Goal: Book appointment/travel/reservation

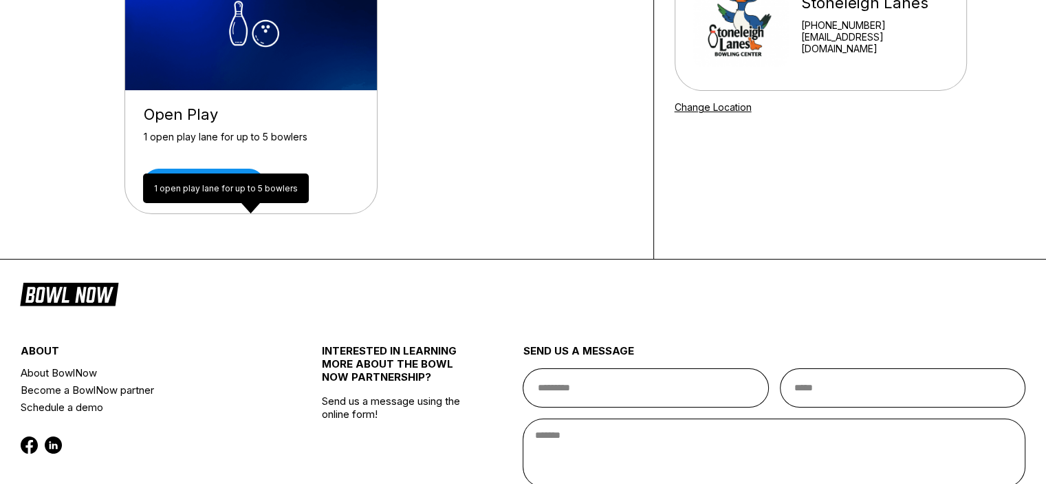
scroll to position [99, 0]
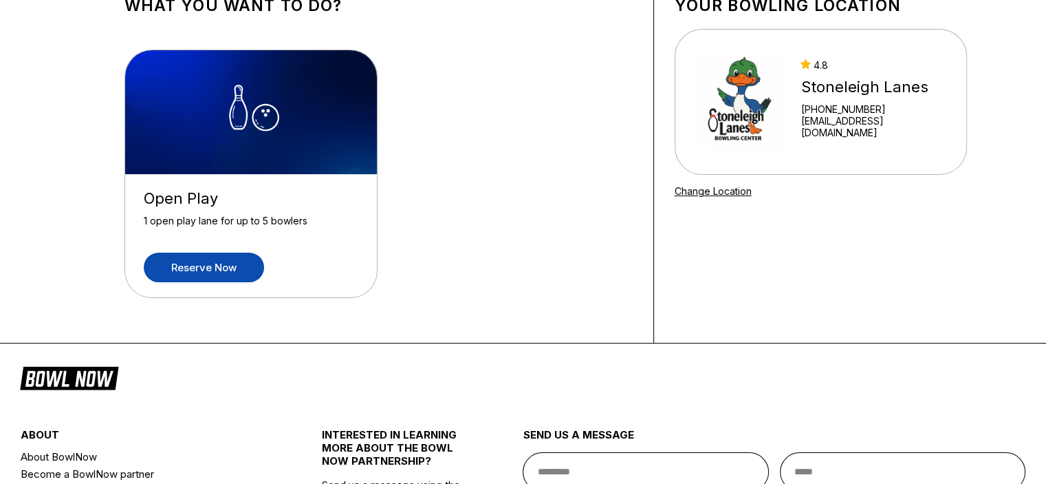
click at [179, 270] on link "Reserve now" at bounding box center [204, 268] width 120 height 30
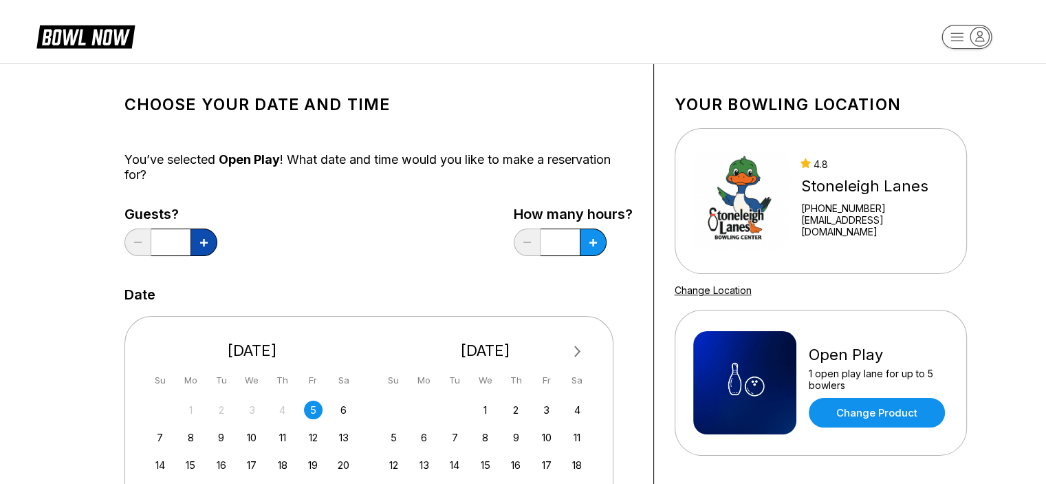
click at [202, 243] on icon at bounding box center [204, 243] width 8 height 8
click at [201, 243] on icon at bounding box center [204, 243] width 8 height 8
type input "*"
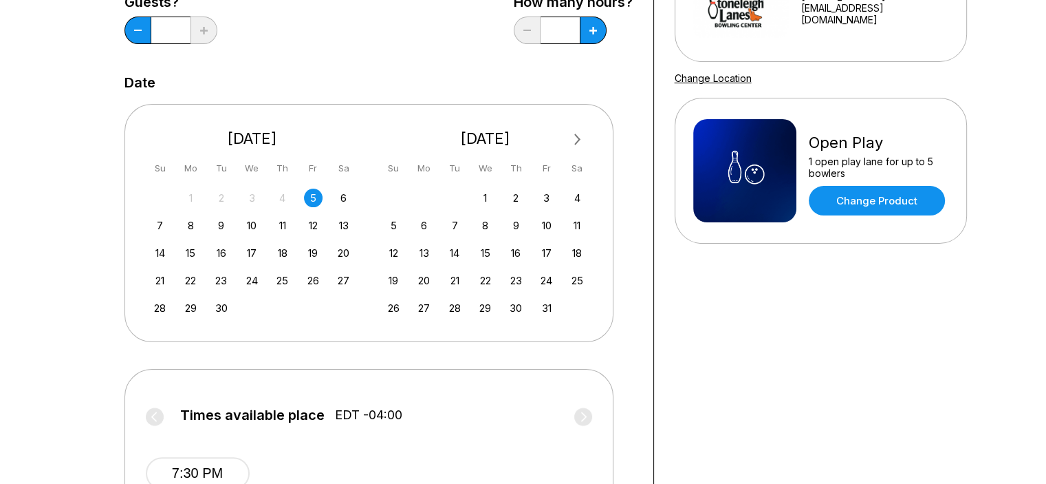
scroll to position [206, 0]
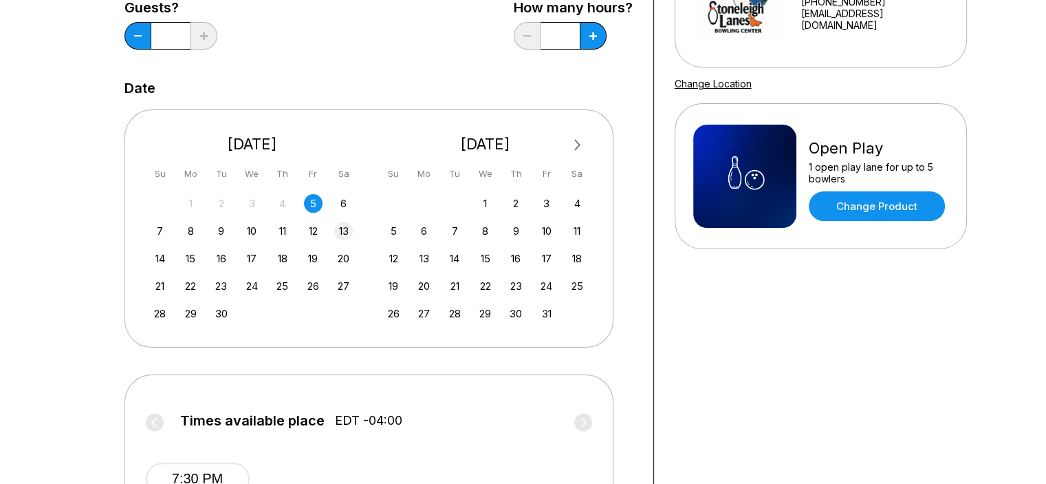
click at [345, 232] on div "13" at bounding box center [343, 231] width 19 height 19
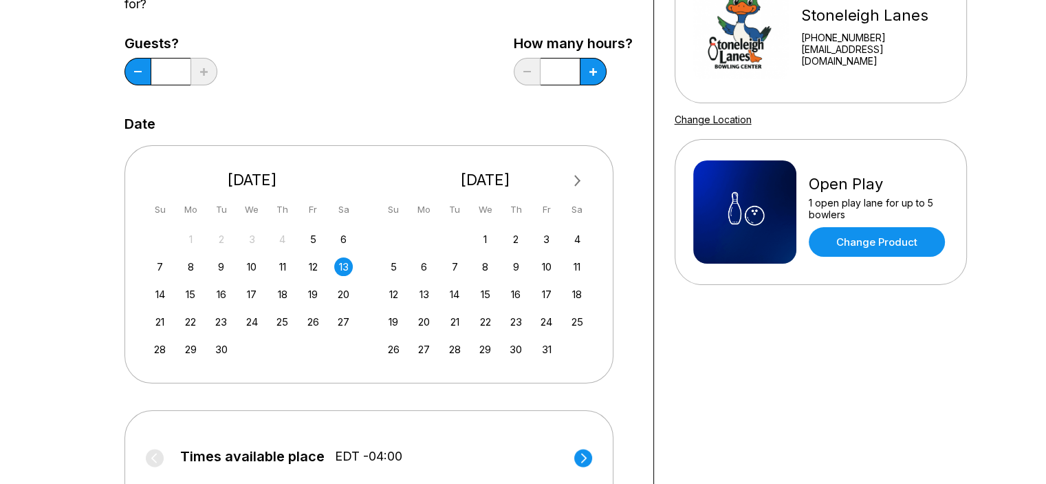
scroll to position [275, 0]
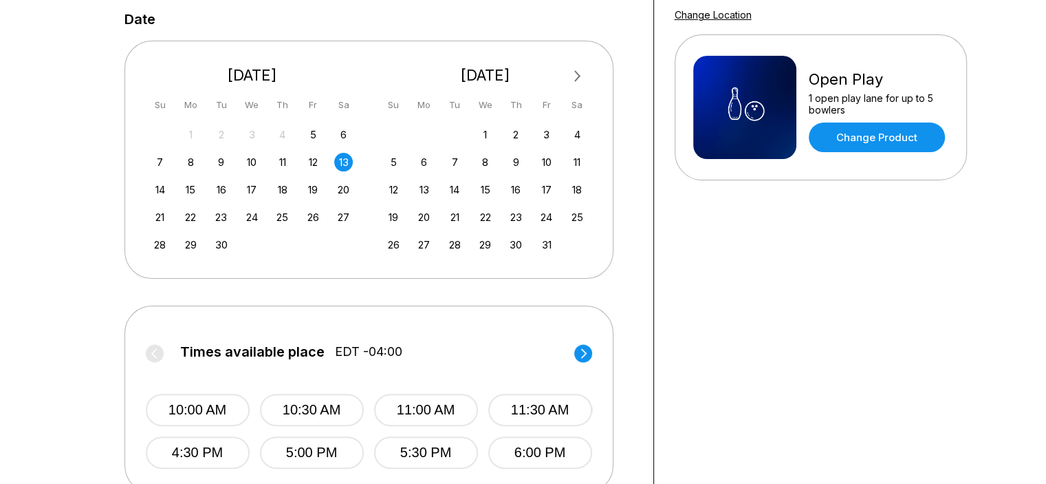
click at [577, 352] on circle at bounding box center [584, 353] width 18 height 18
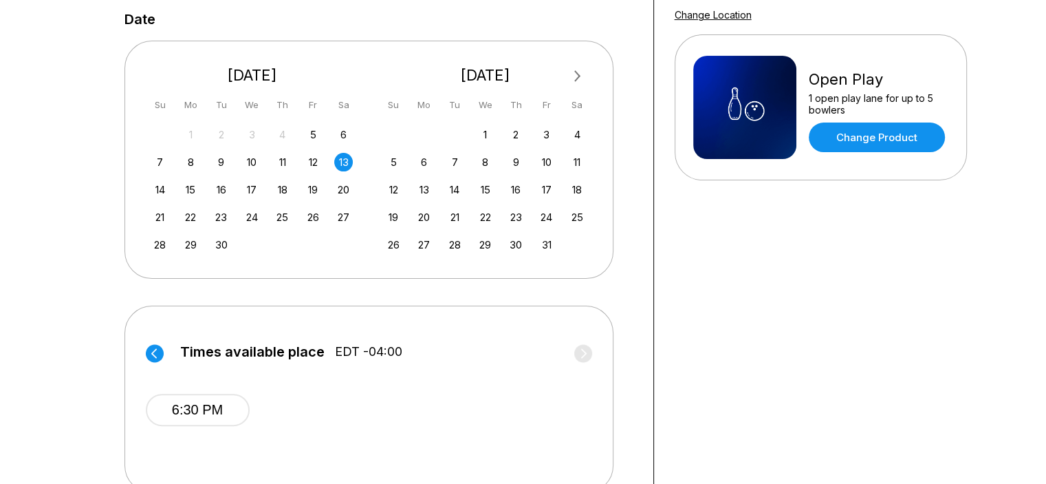
click at [153, 351] on icon at bounding box center [154, 353] width 6 height 10
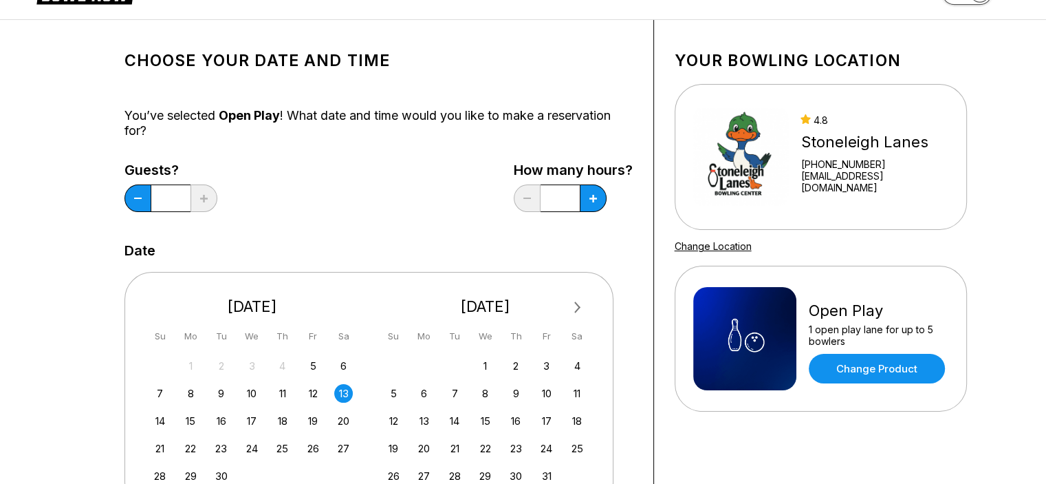
scroll to position [0, 0]
